Goal: Information Seeking & Learning: Learn about a topic

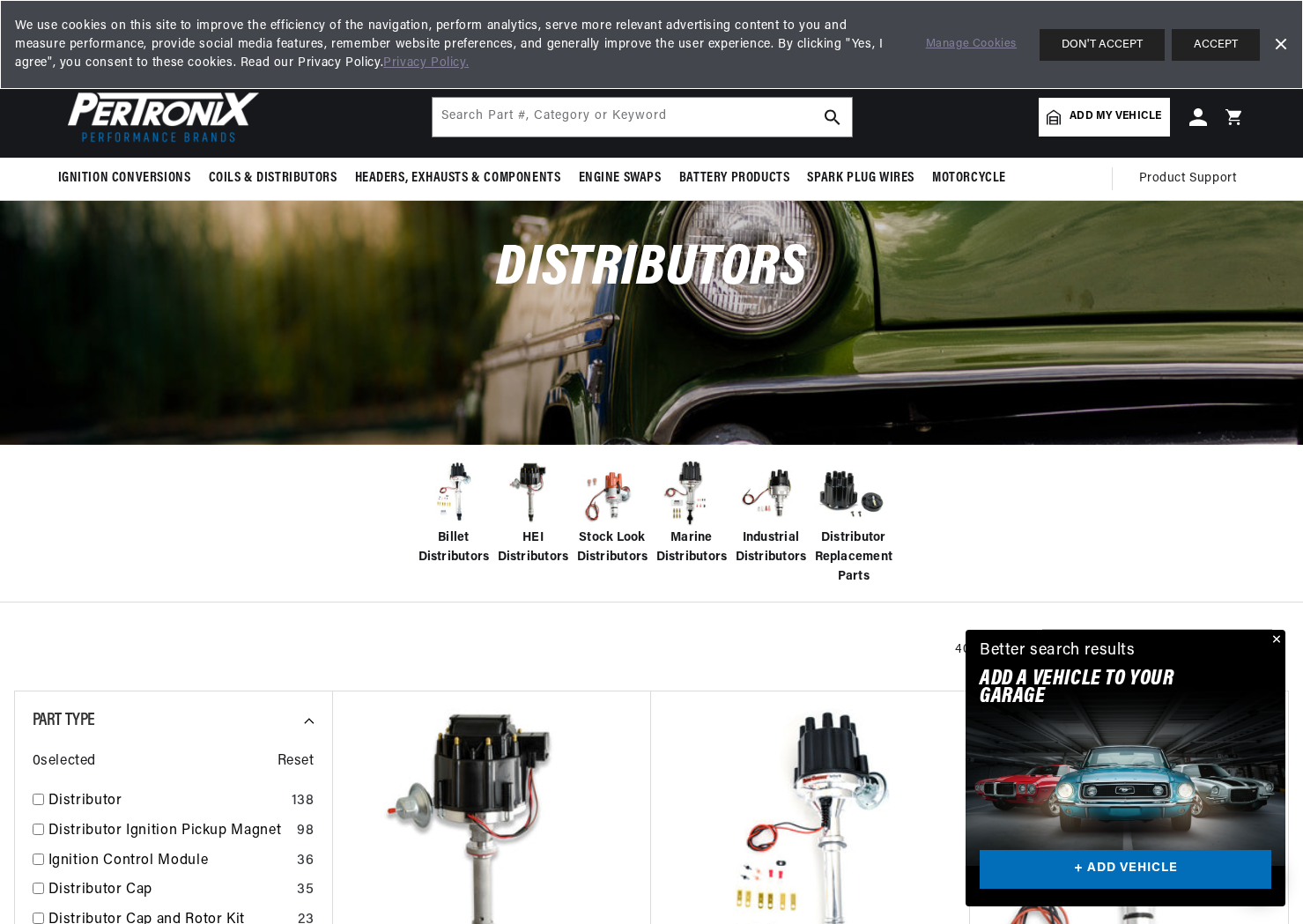
scroll to position [0, 534]
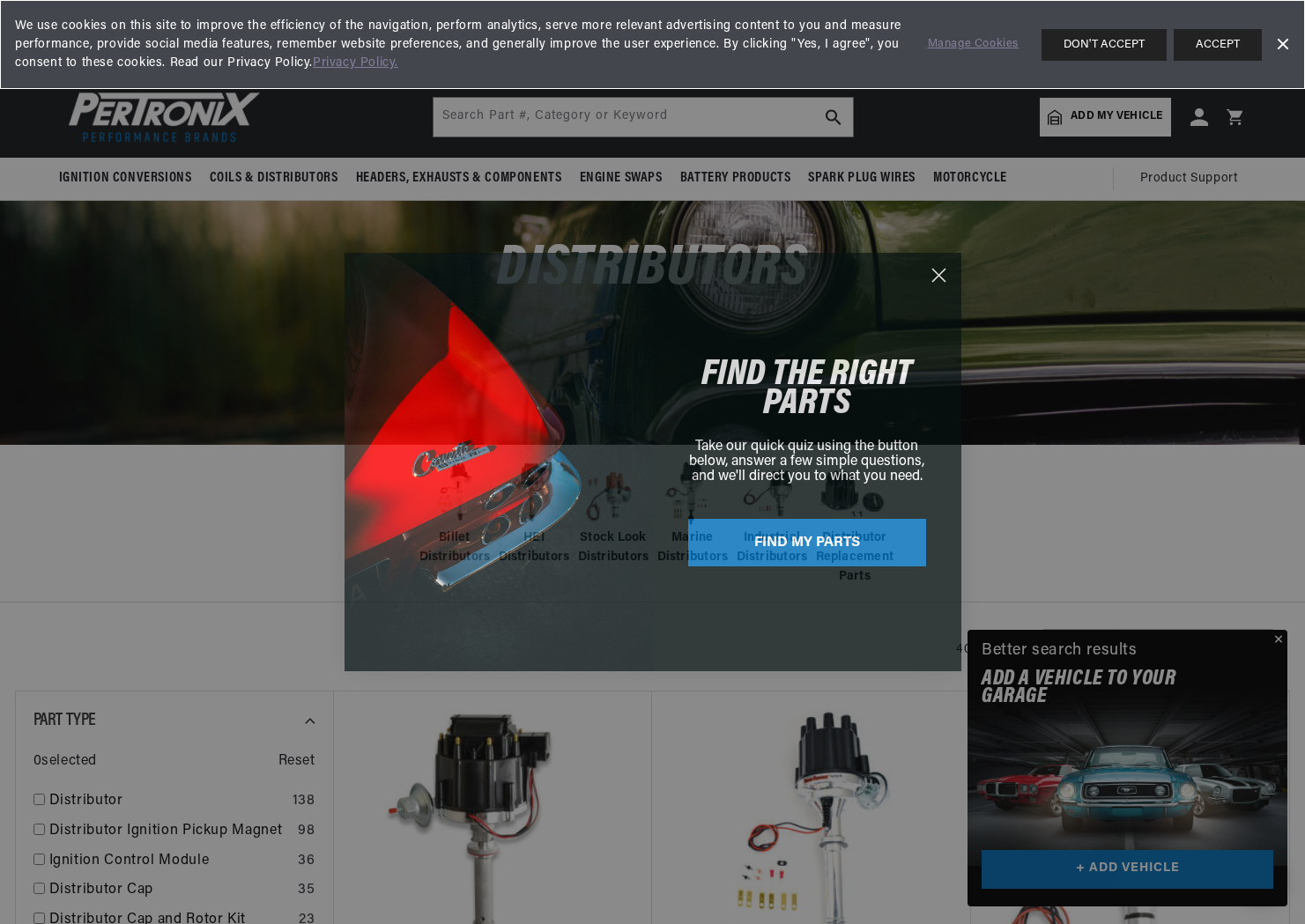
click at [941, 275] on circle "Close dialog" at bounding box center [938, 275] width 30 height 29
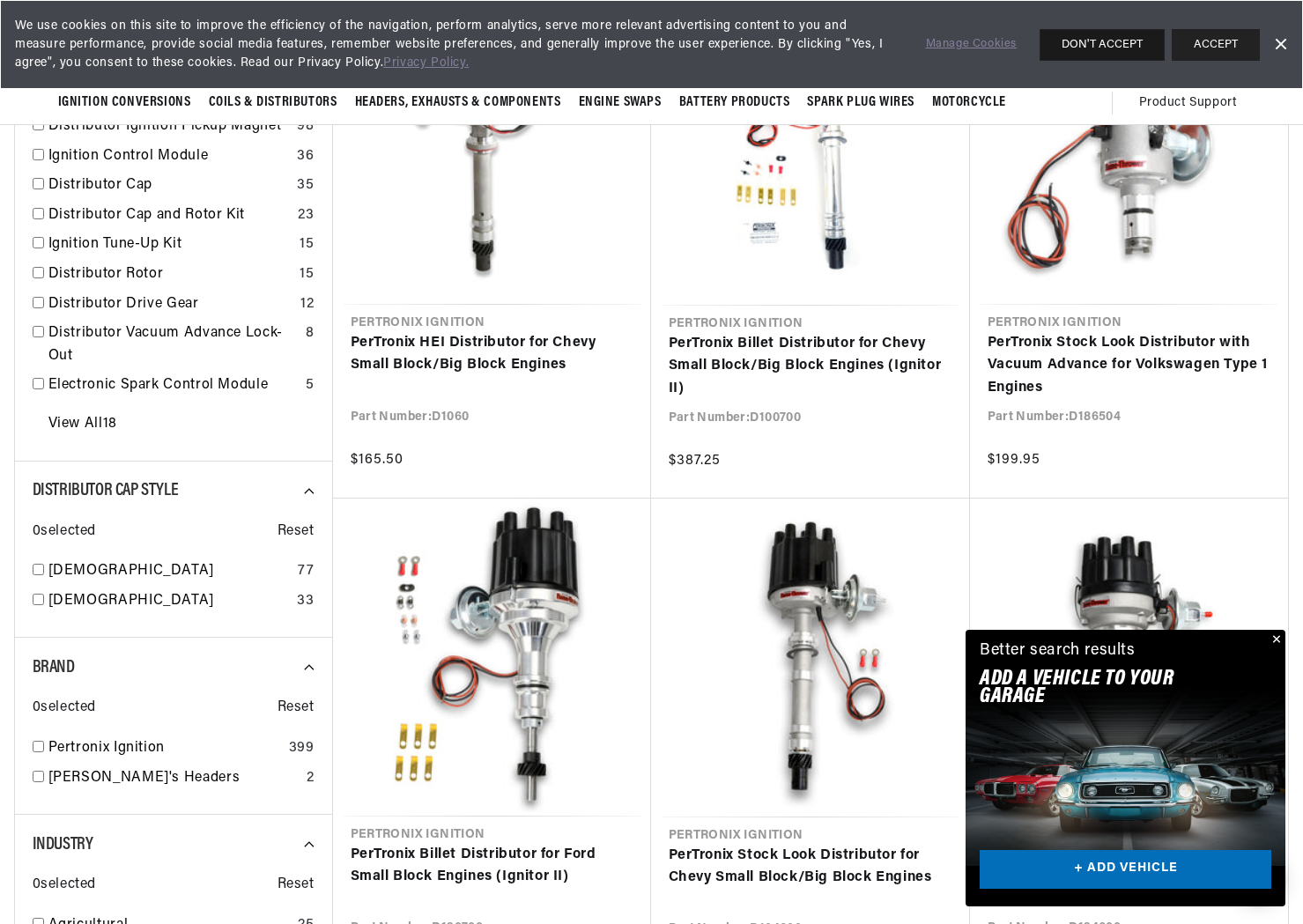
click at [1104, 42] on button "DON'T ACCEPT" at bounding box center [1101, 45] width 125 height 31
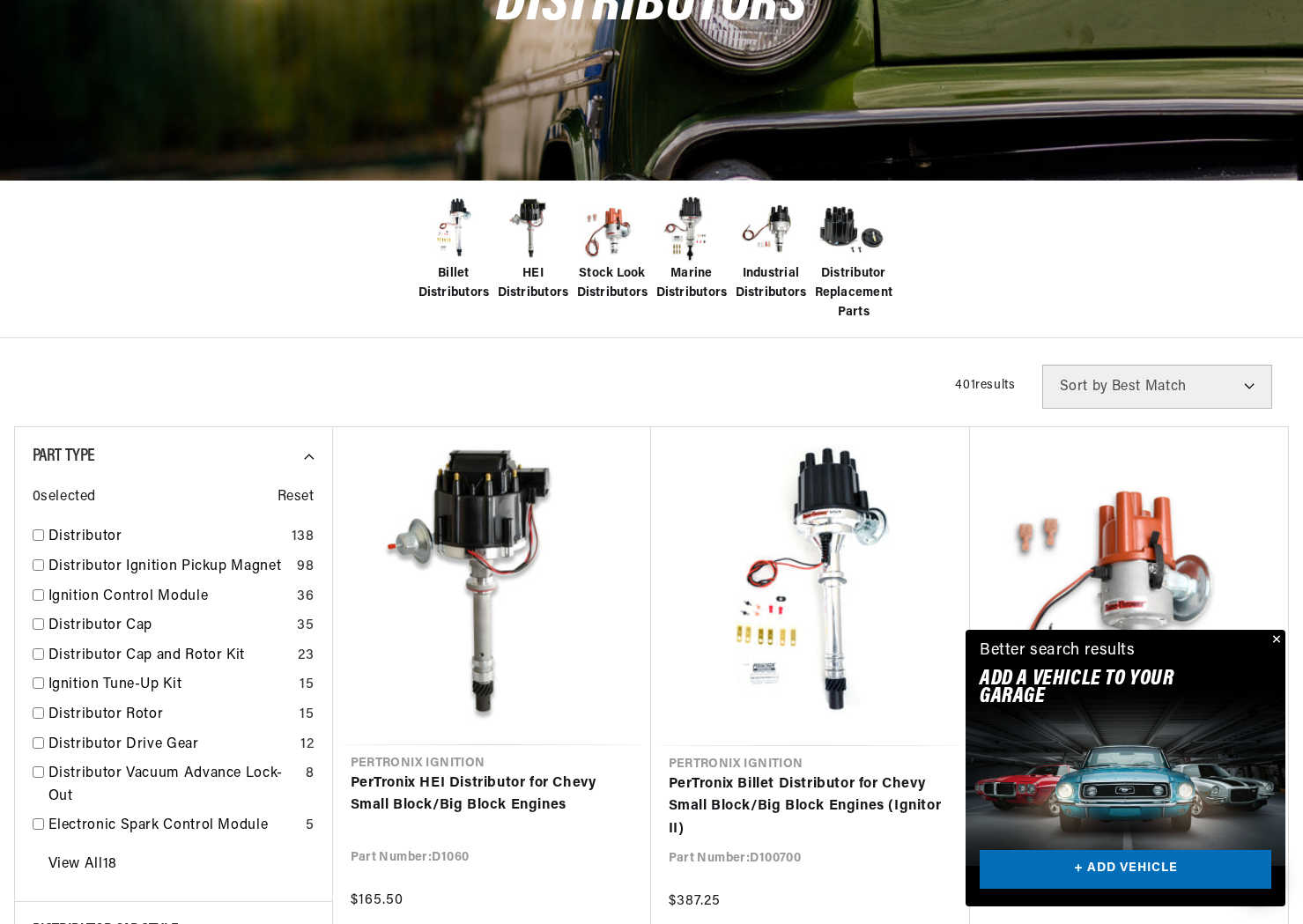
click at [614, 275] on span "Stock Look Distributors" at bounding box center [613, 284] width 72 height 39
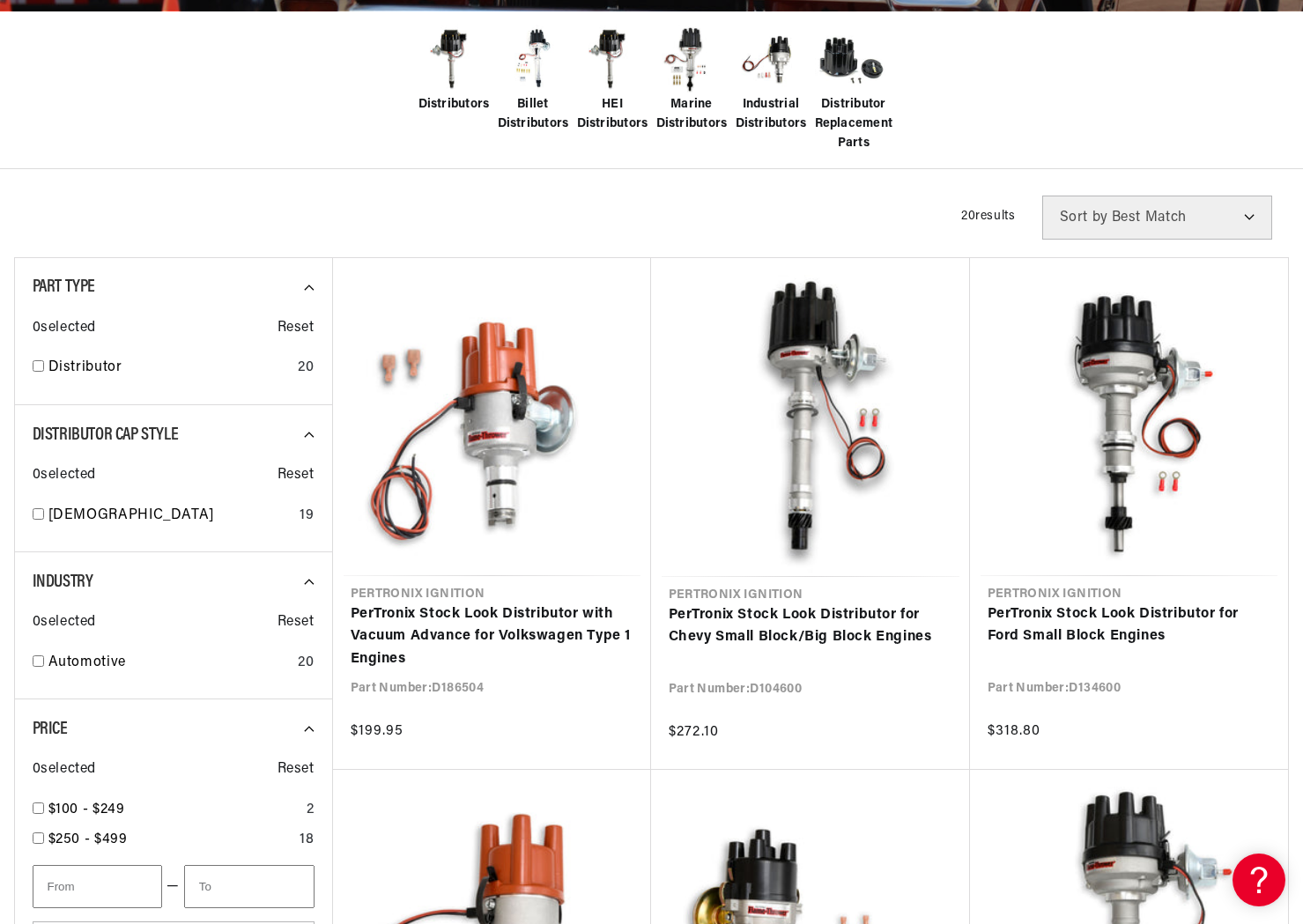
scroll to position [440, 0]
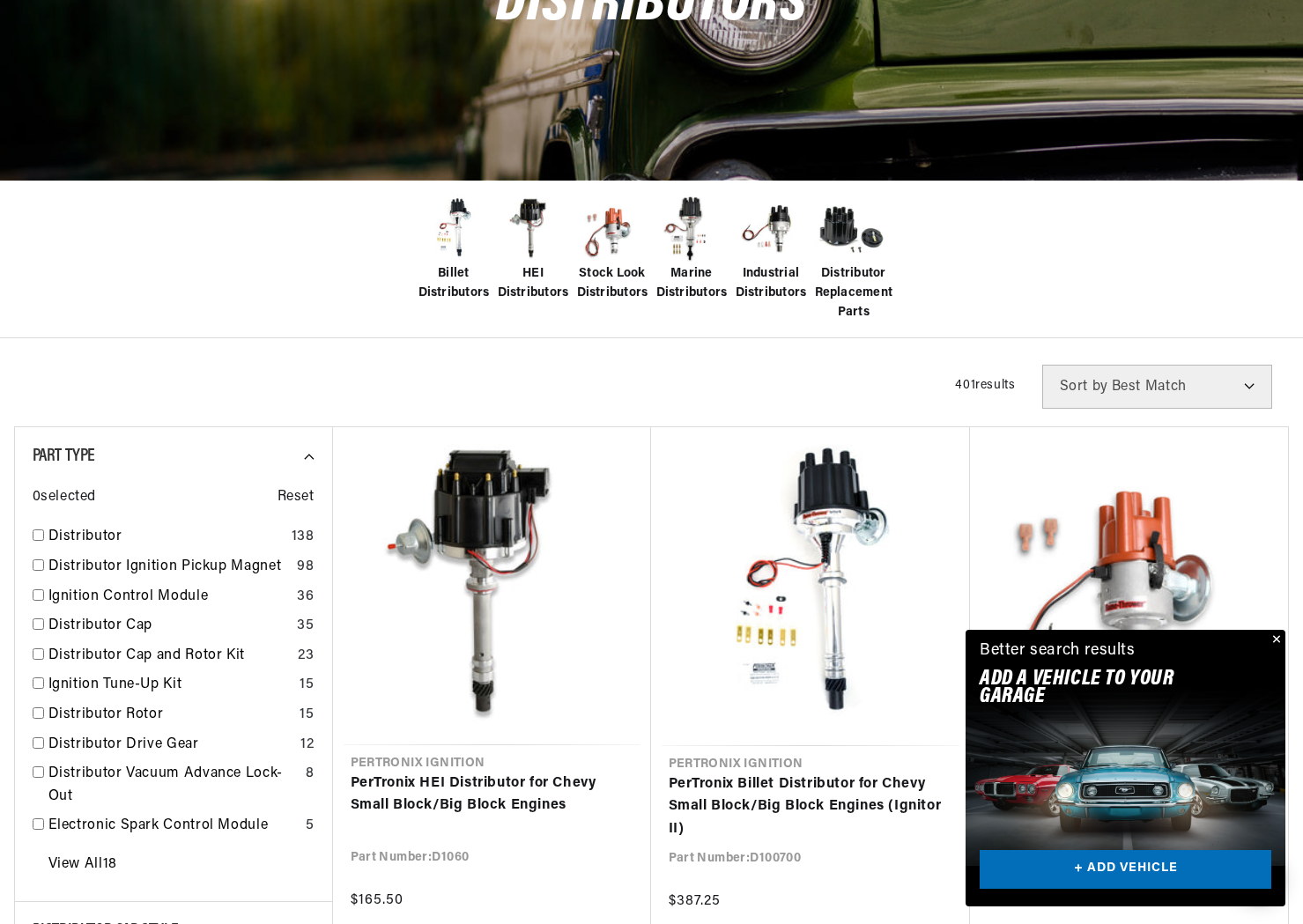
click at [1275, 637] on button "Close" at bounding box center [1275, 641] width 22 height 22
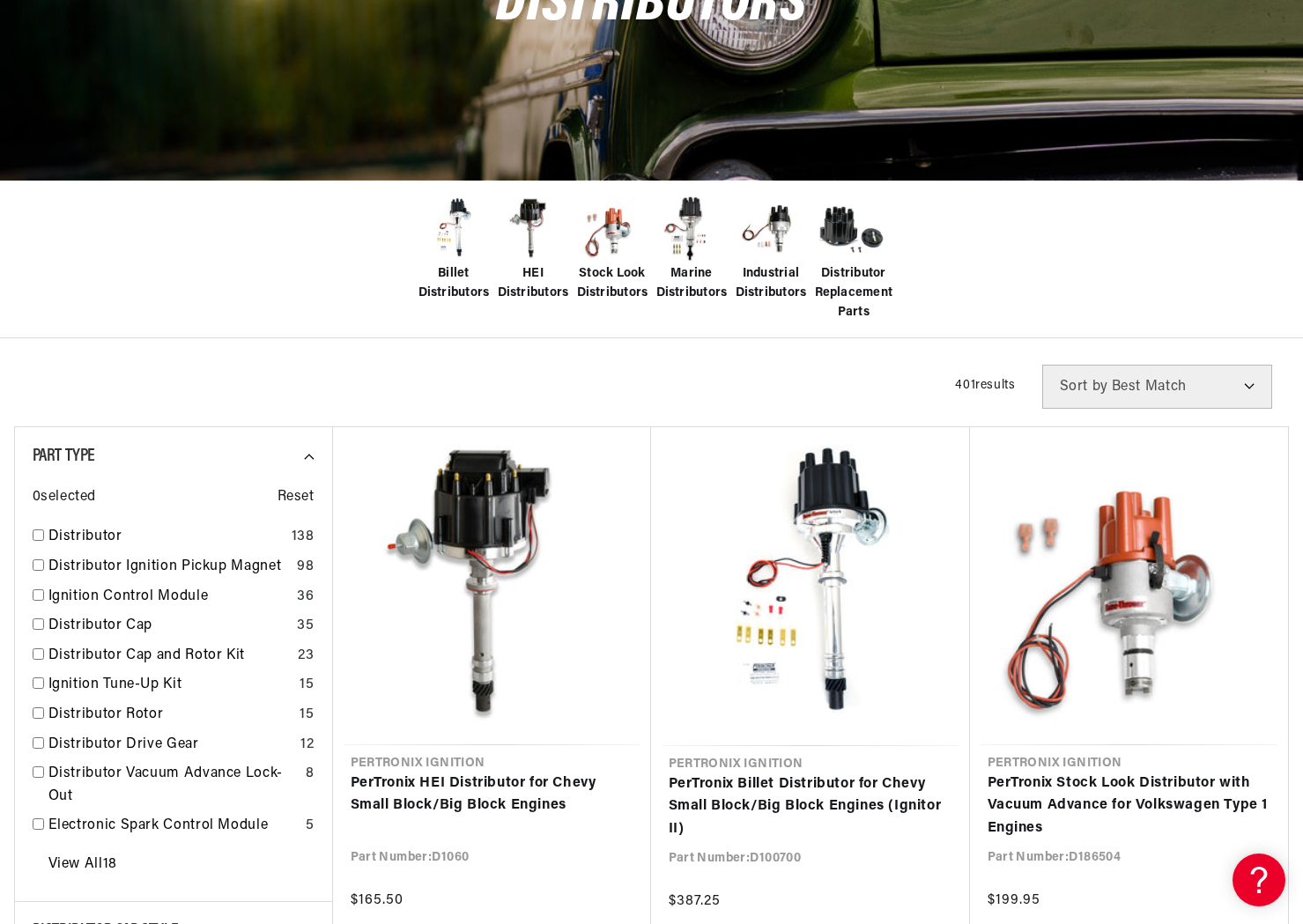
scroll to position [352, 0]
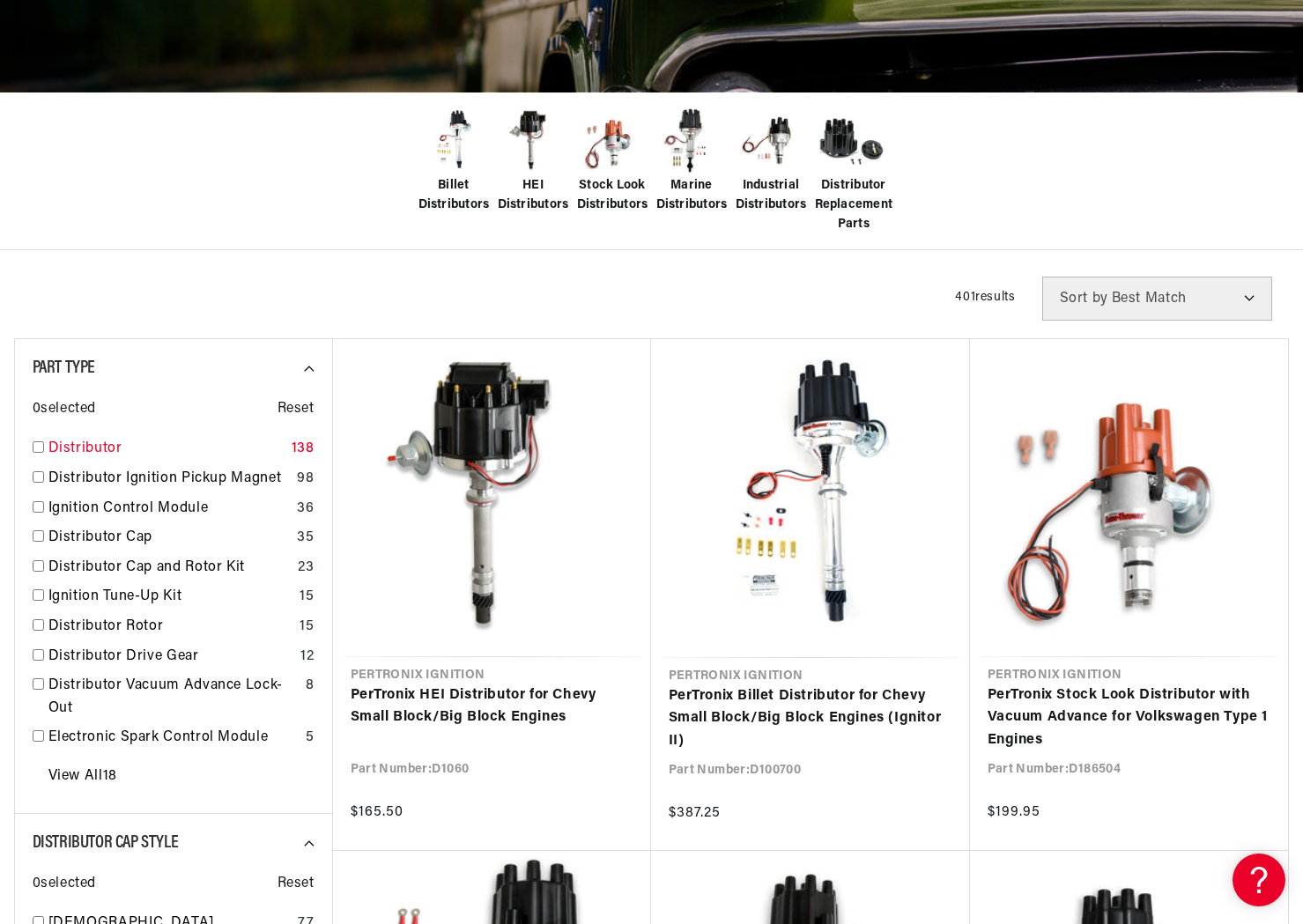
click at [39, 450] on input "checkbox" at bounding box center [38, 447] width 12 height 12
checkbox input "true"
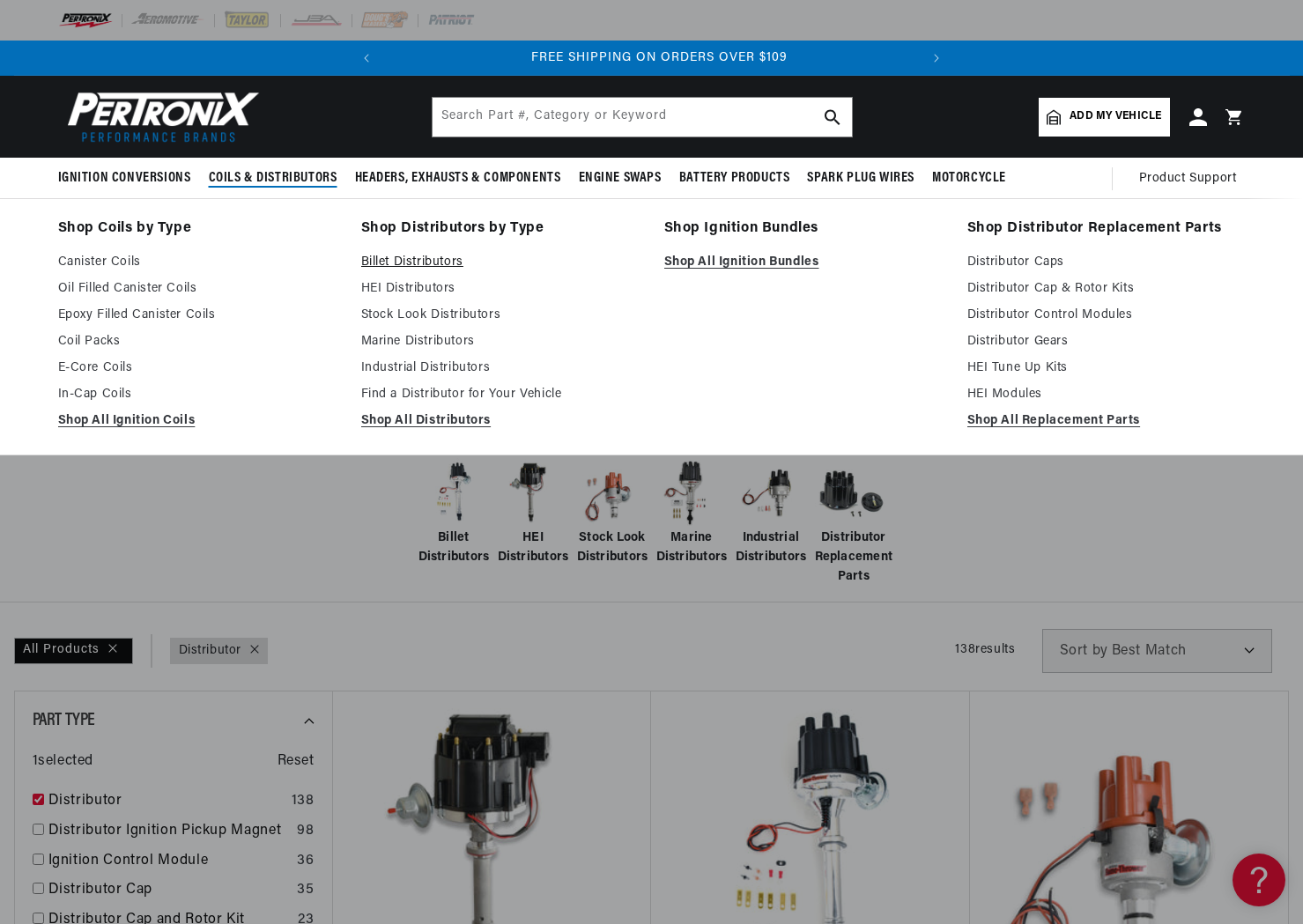
scroll to position [0, 534]
click at [410, 253] on link "Billet Distributors" at bounding box center [500, 262] width 278 height 22
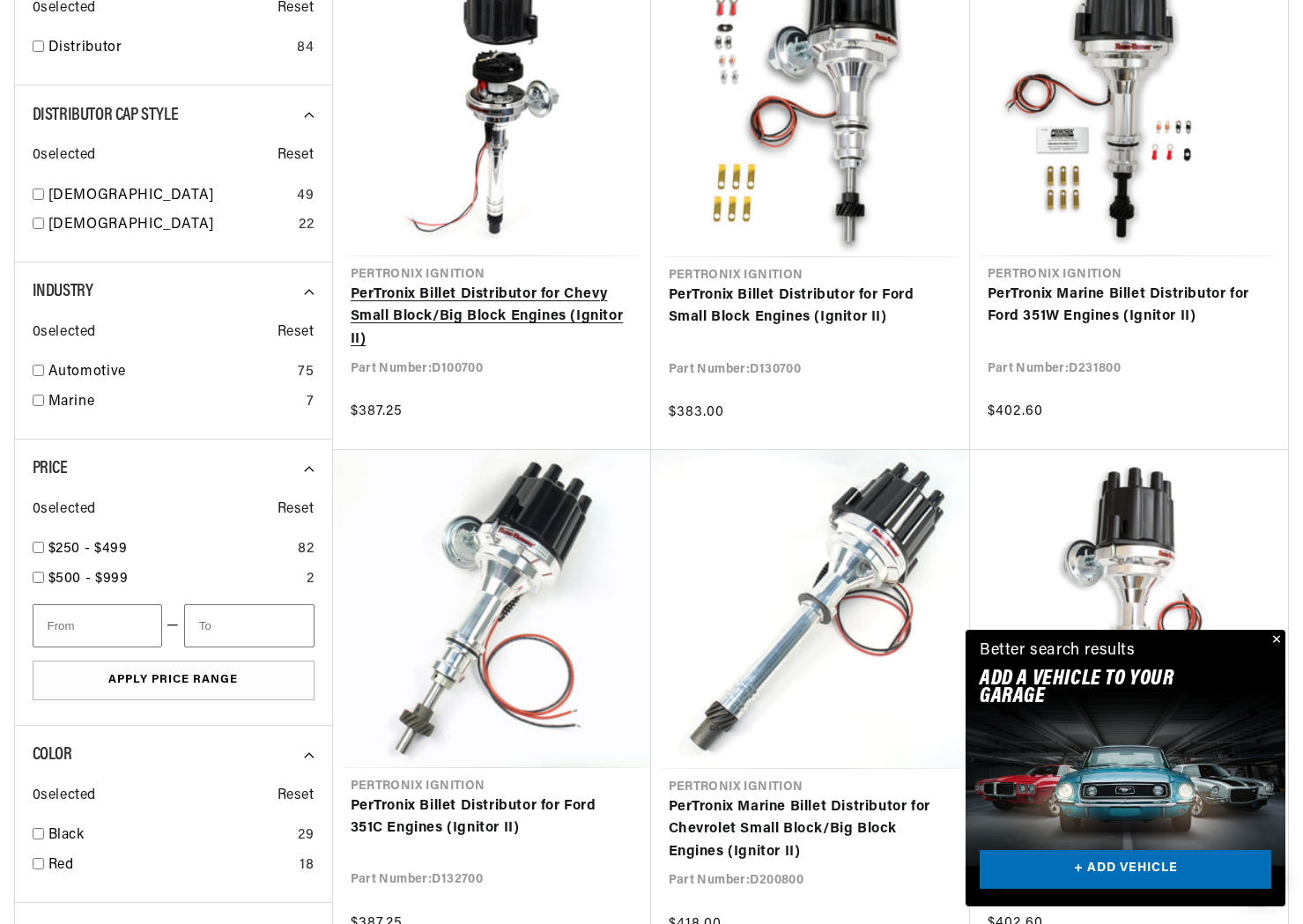
scroll to position [792, 0]
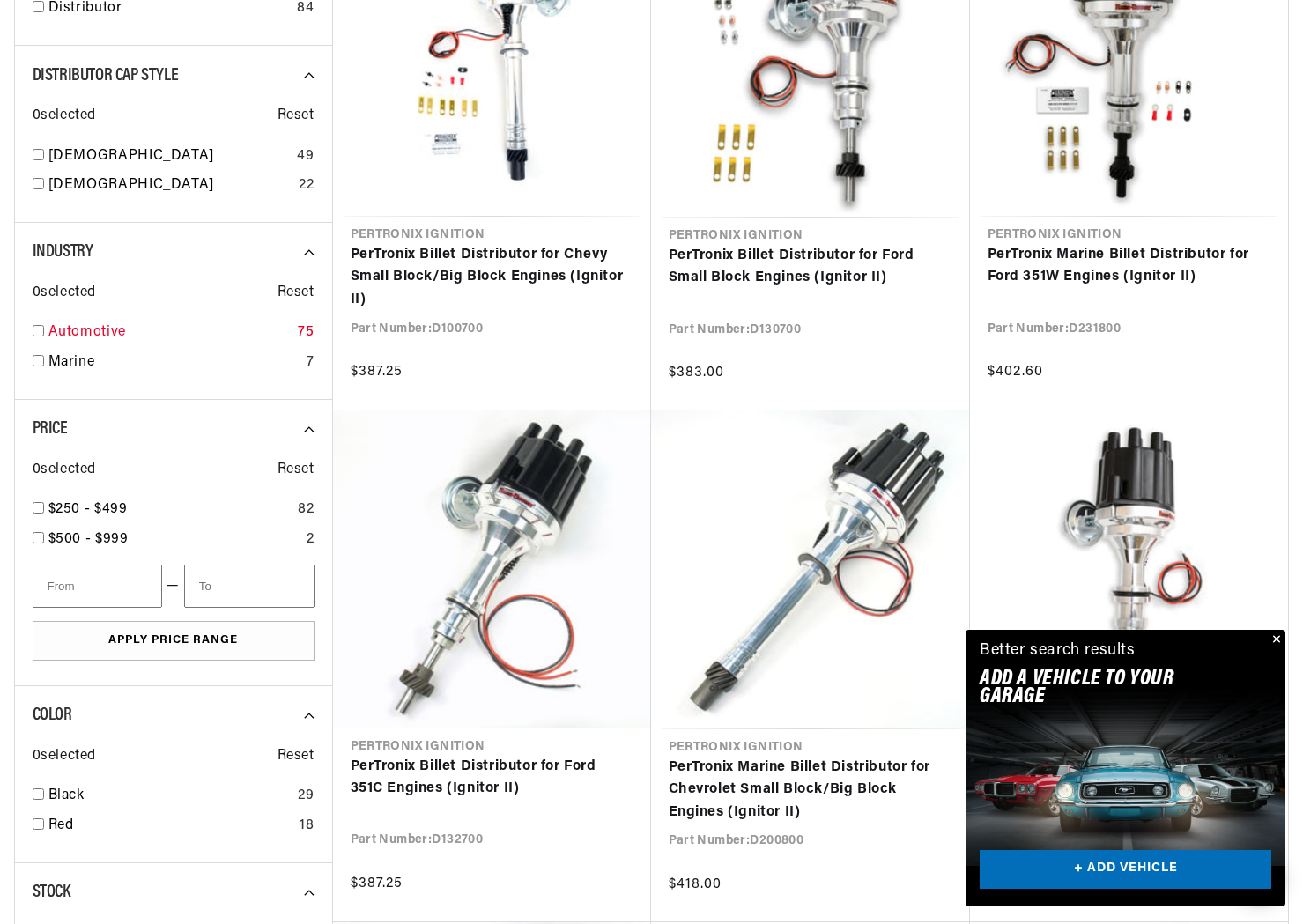
click at [64, 329] on link "Automotive" at bounding box center [169, 332] width 243 height 23
checkbox input "true"
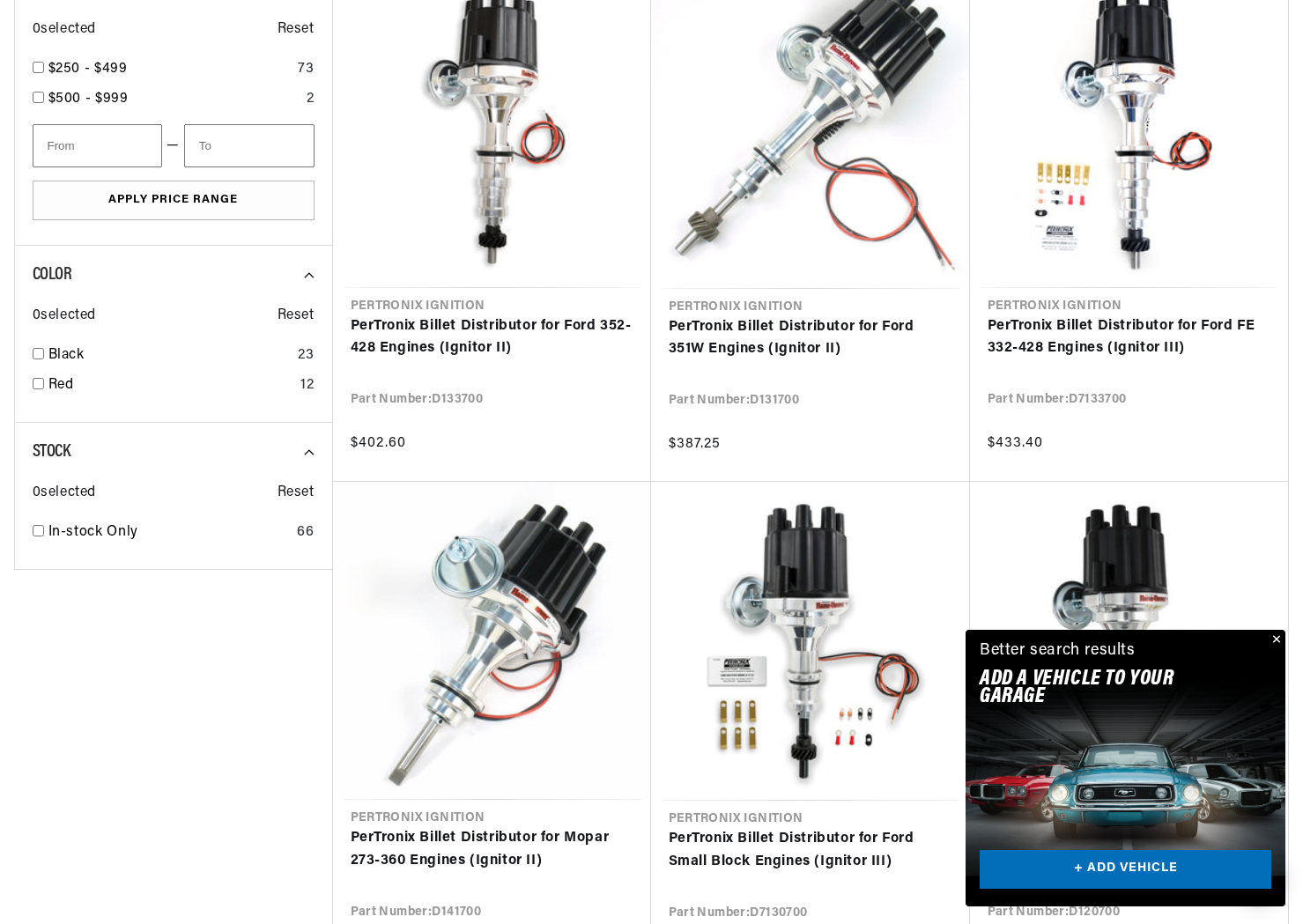
scroll to position [0, 534]
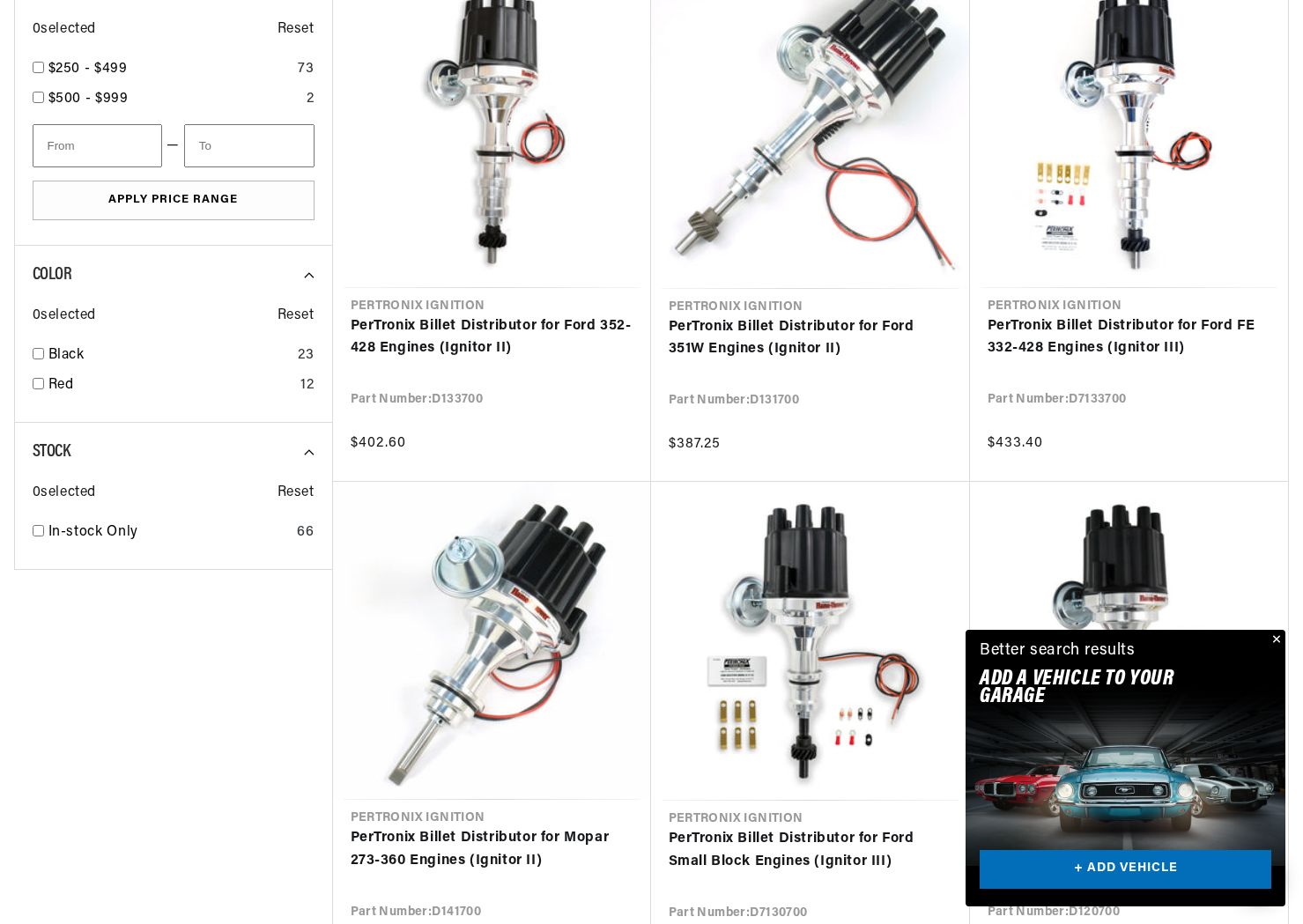
click at [1273, 636] on button "Close" at bounding box center [1275, 641] width 22 height 22
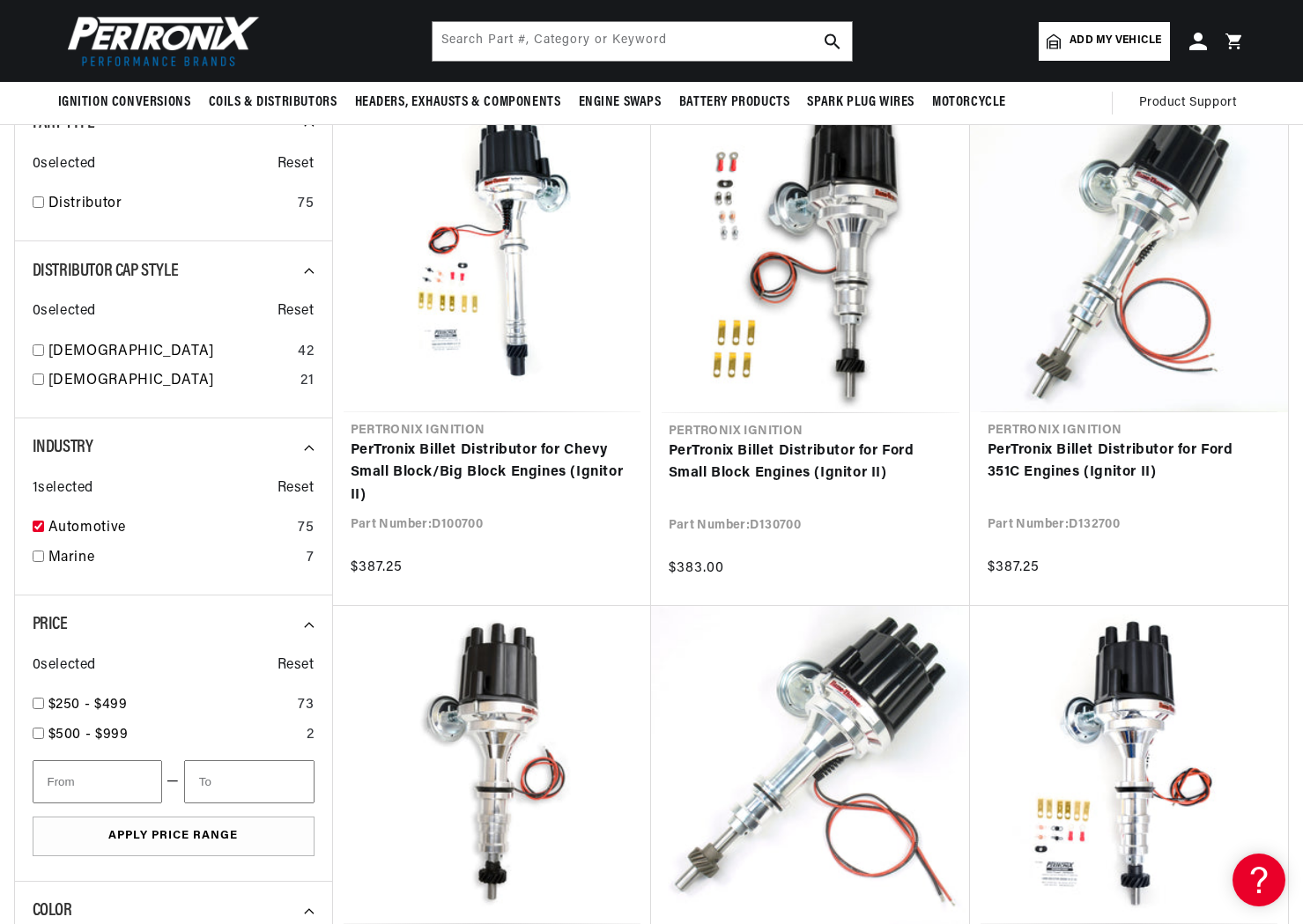
scroll to position [0, 0]
click at [573, 39] on input "text" at bounding box center [642, 40] width 419 height 38
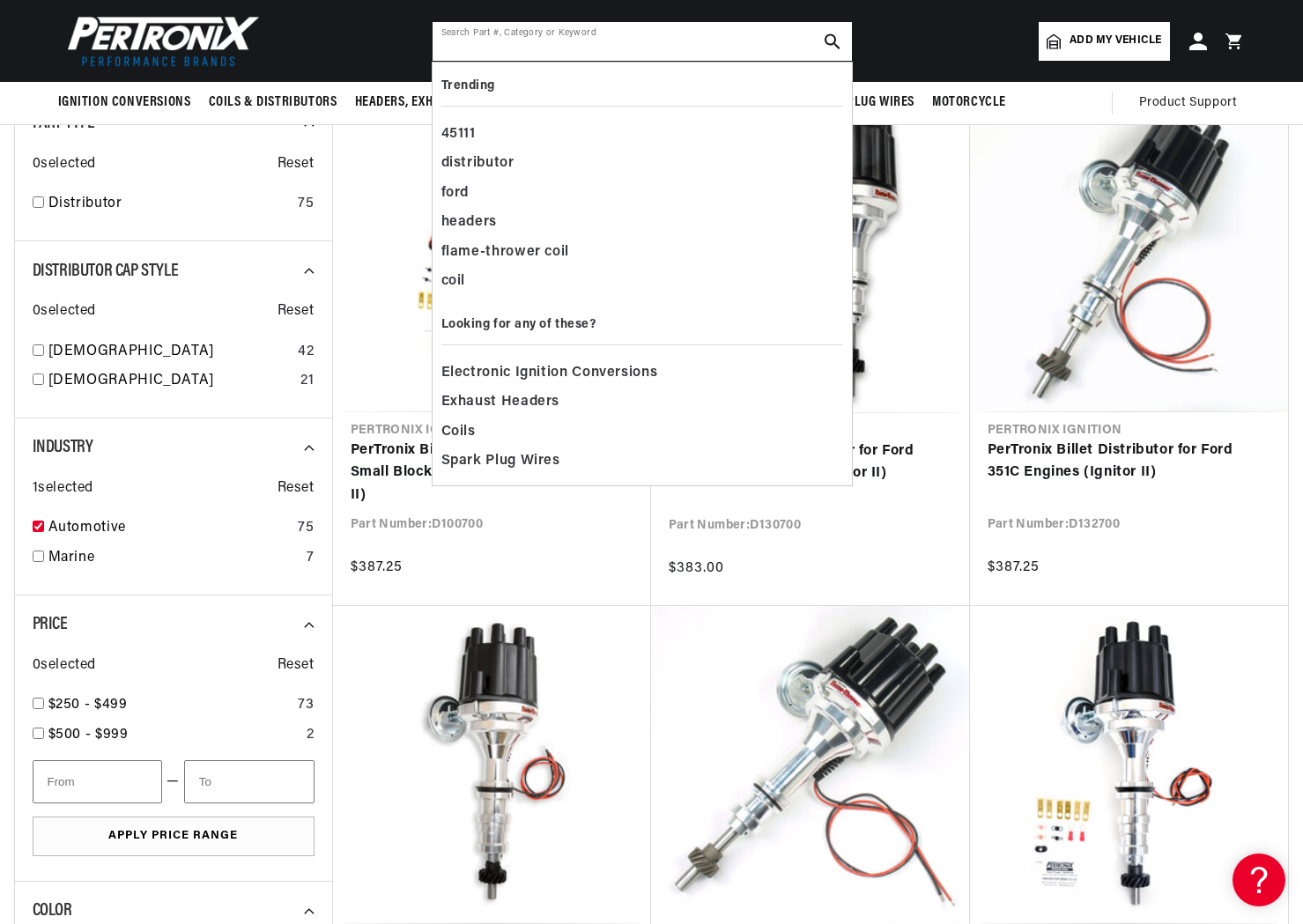
scroll to position [0, 534]
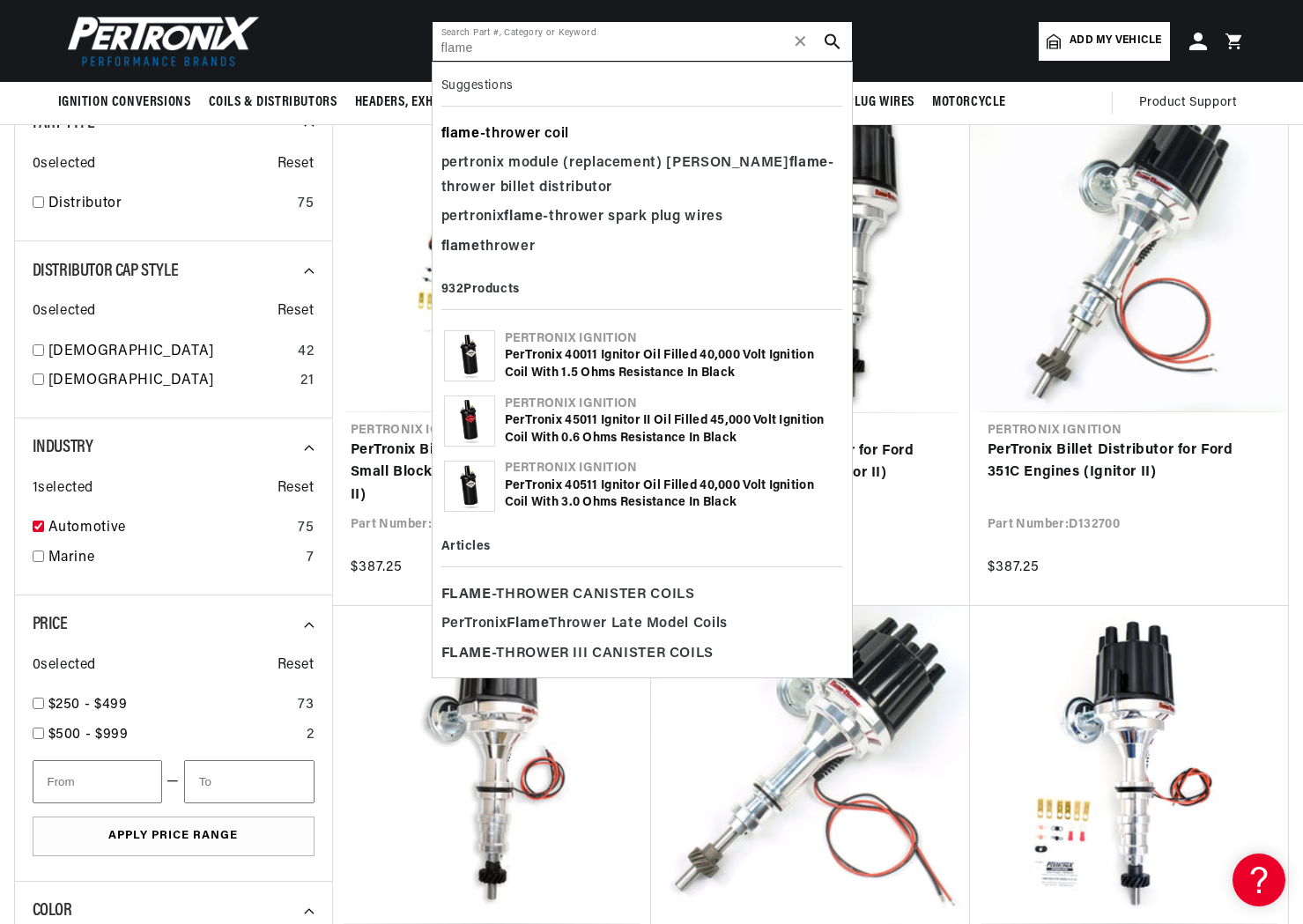
type input "flame"
click at [516, 134] on div "flame -thrower coil" at bounding box center [642, 135] width 402 height 29
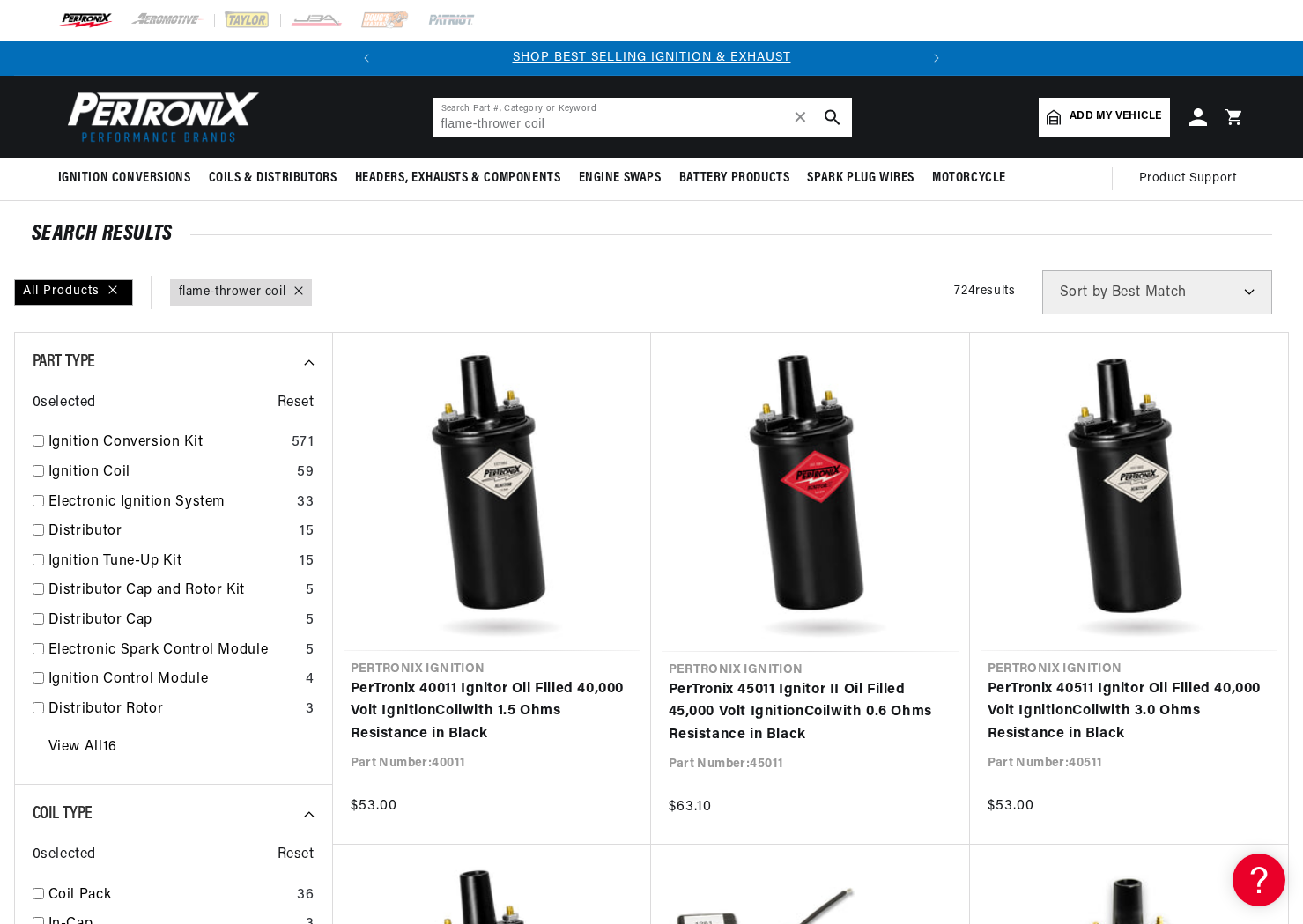
click at [525, 118] on input "flame-thrower coil" at bounding box center [642, 116] width 419 height 38
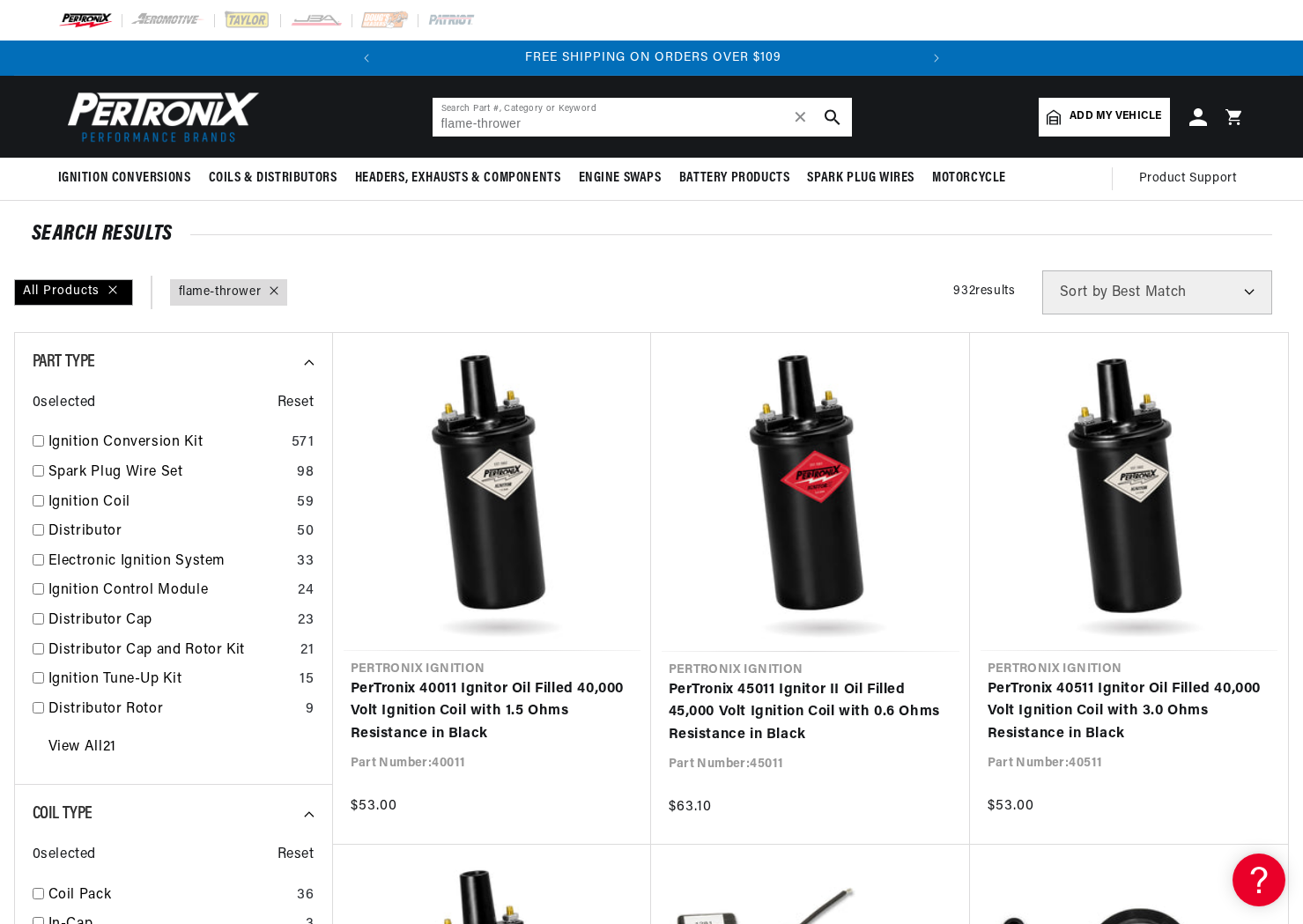
scroll to position [0, 534]
click at [598, 123] on input "flame-thrower" at bounding box center [642, 116] width 419 height 38
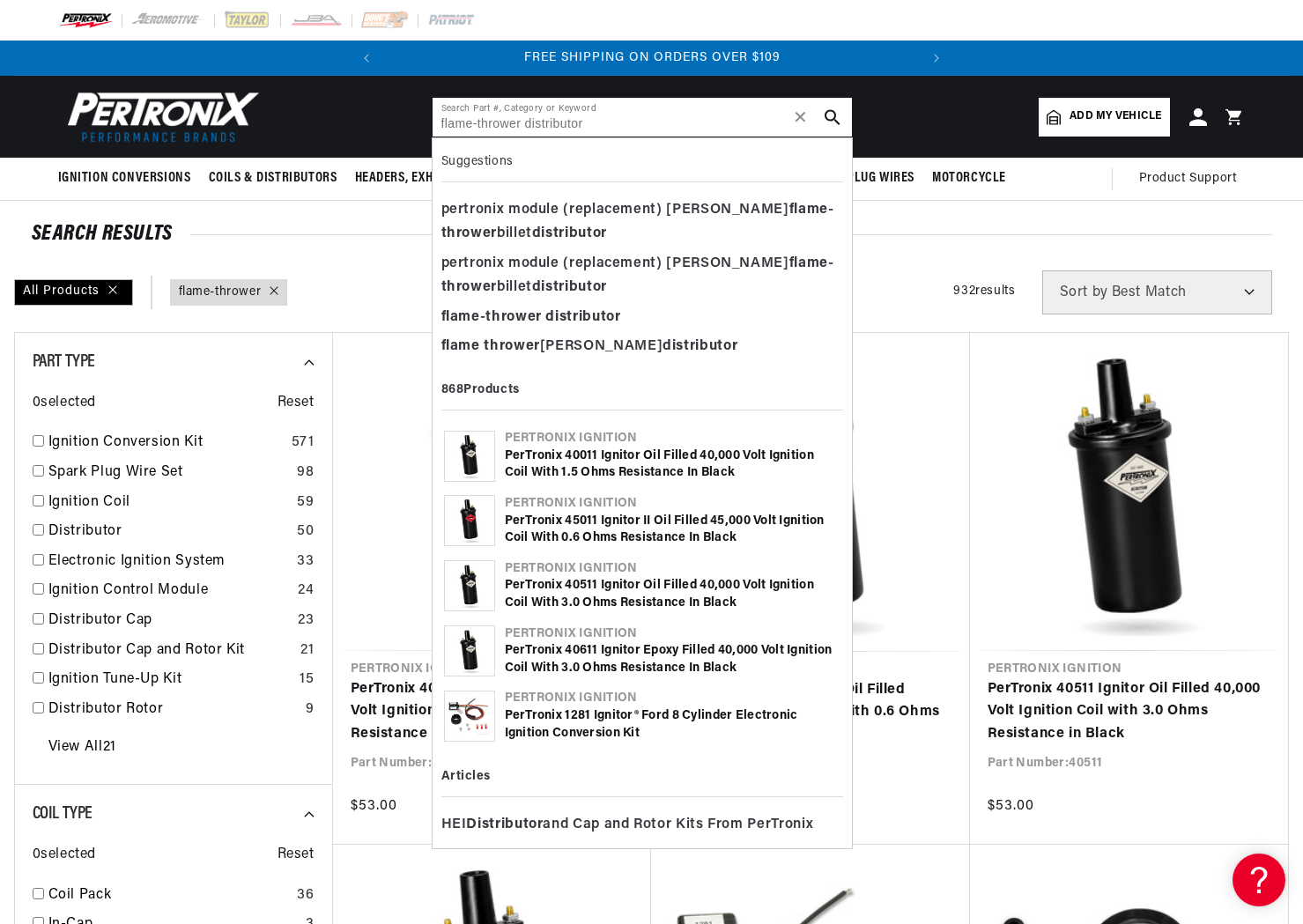
type input "flame-thrower distributor"
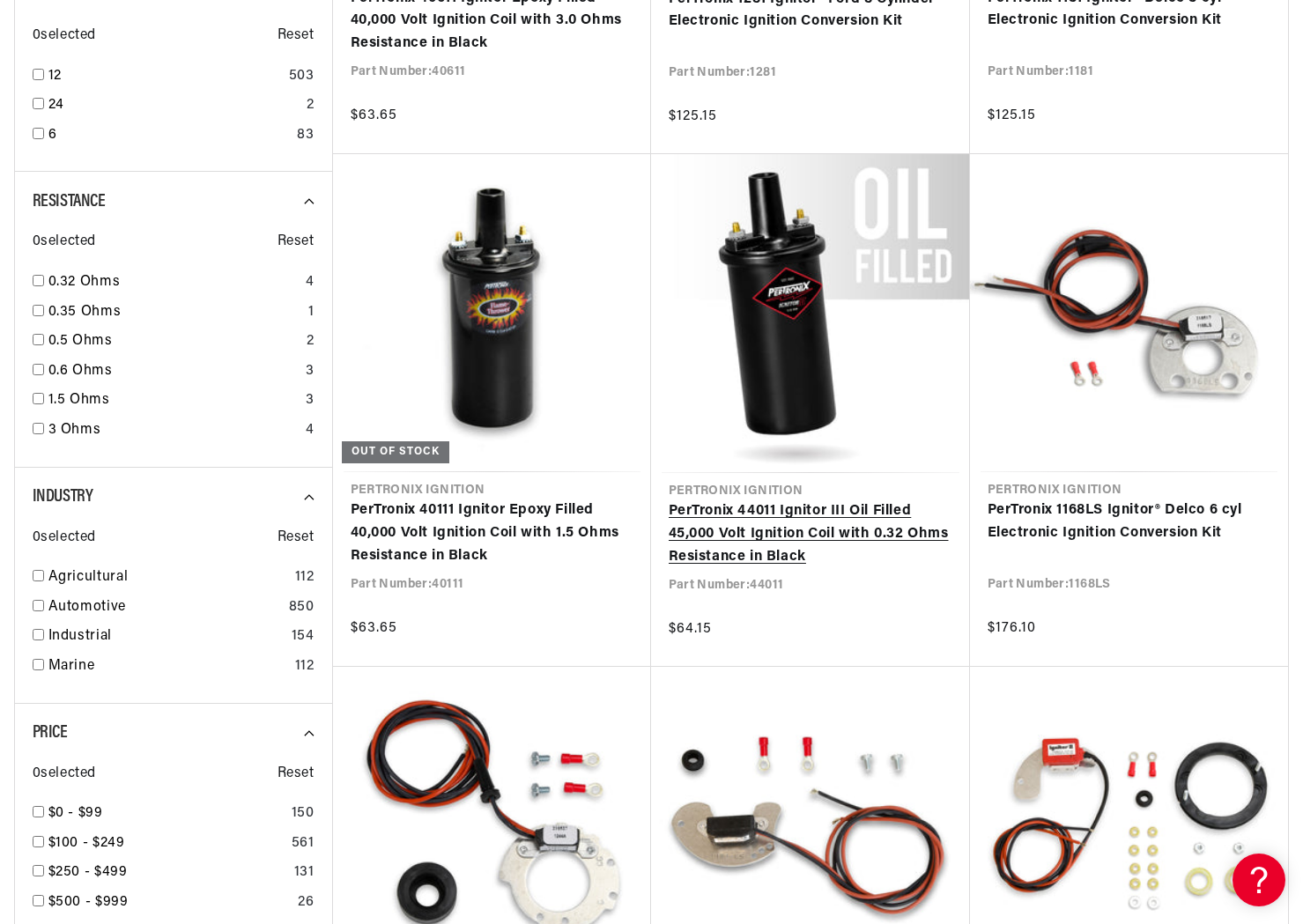
scroll to position [1233, 0]
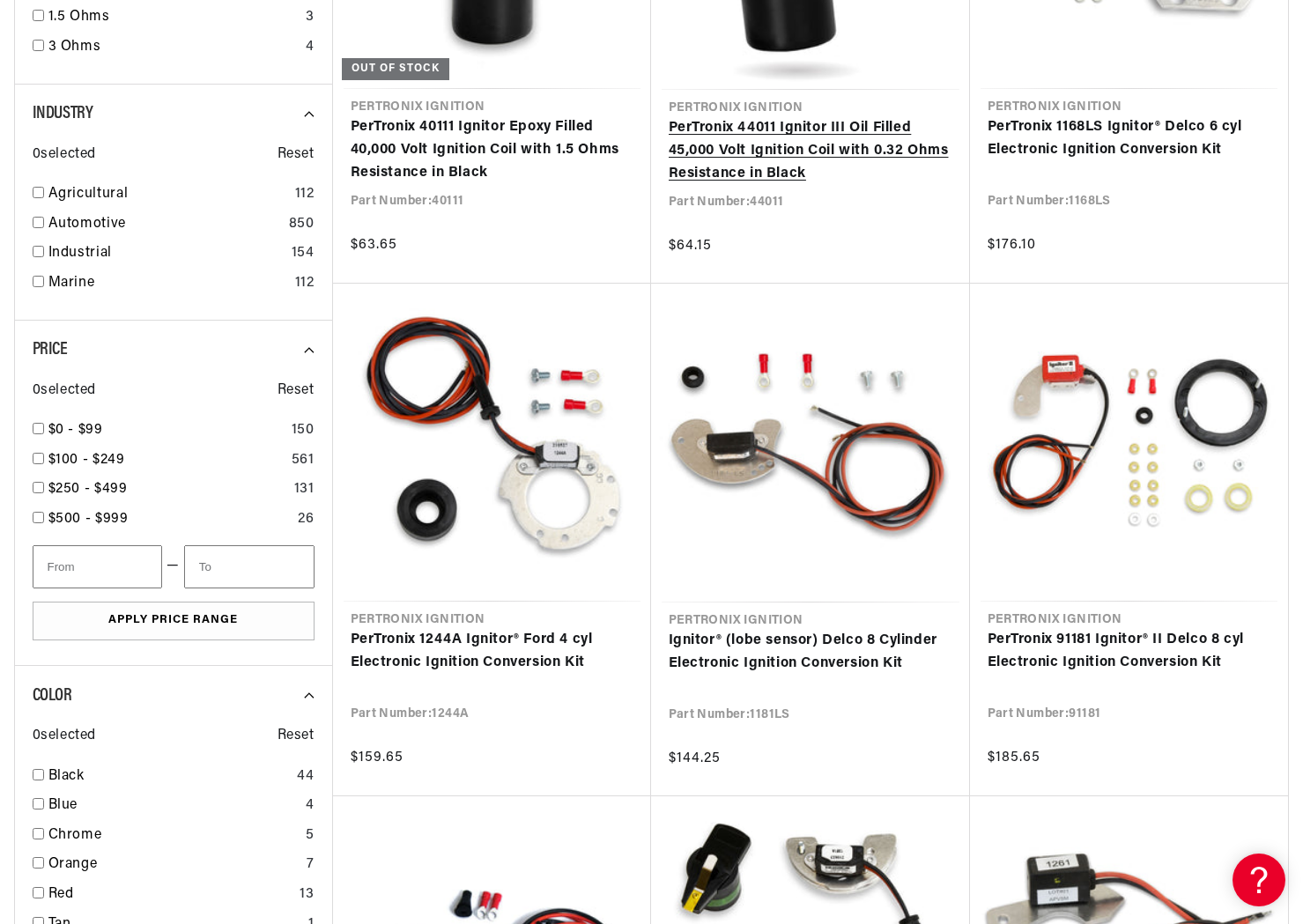
scroll to position [0, 534]
